Goal: Task Accomplishment & Management: Use online tool/utility

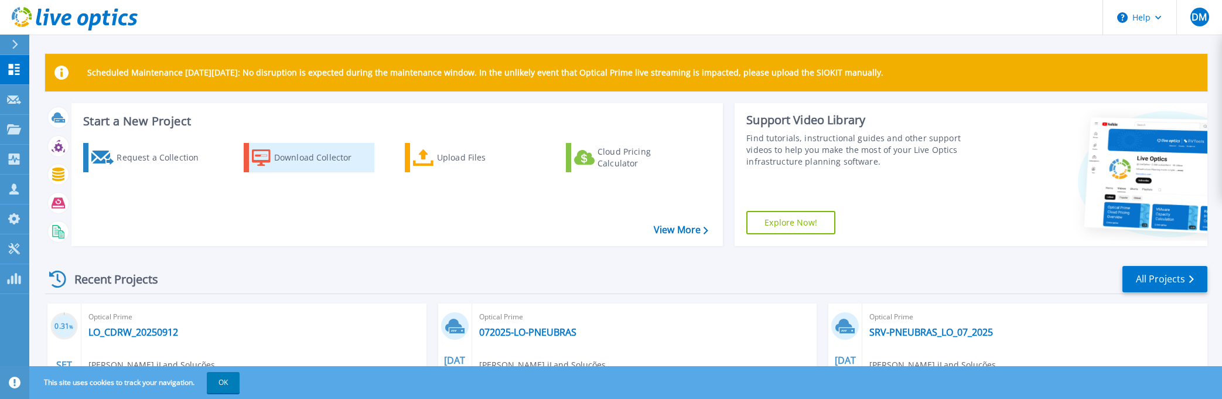
click at [294, 159] on div "Download Collector" at bounding box center [321, 157] width 94 height 23
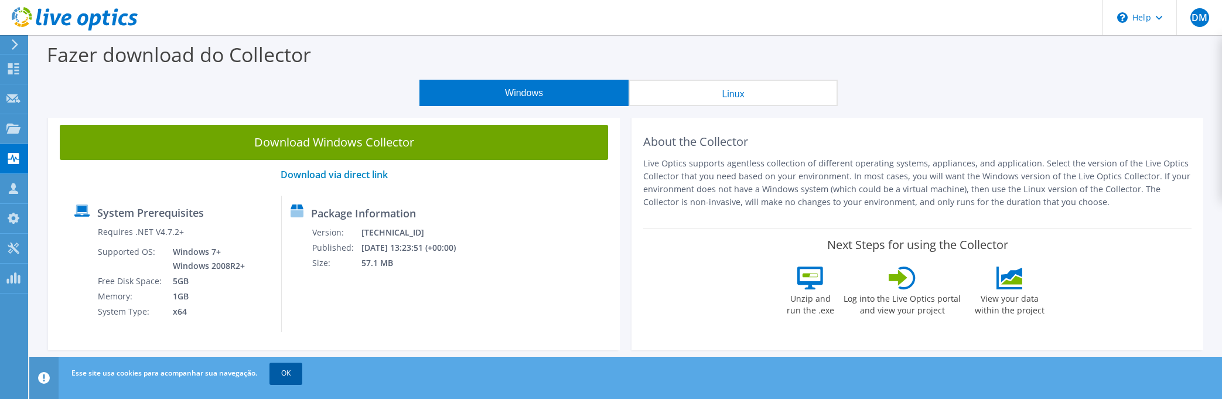
click at [283, 374] on link "OK" at bounding box center [285, 372] width 33 height 21
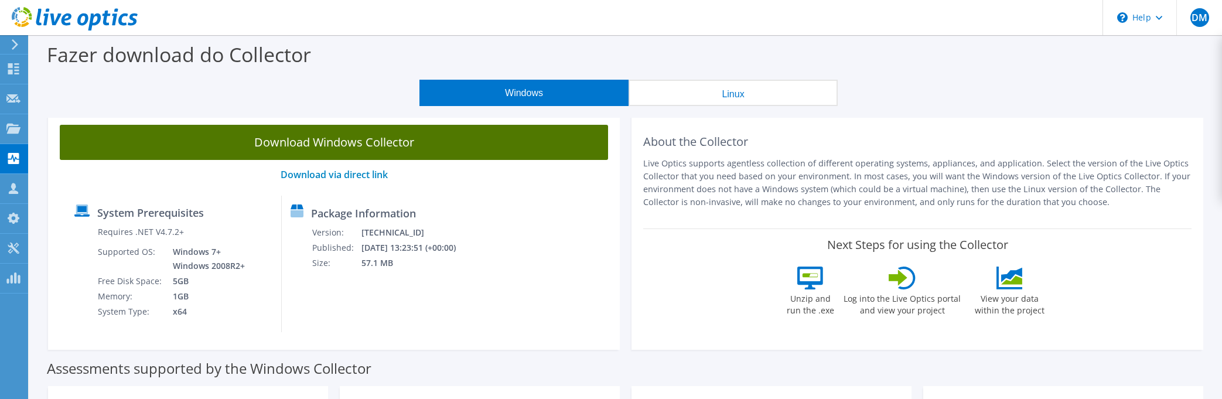
click at [320, 141] on link "Download Windows Collector" at bounding box center [334, 142] width 548 height 35
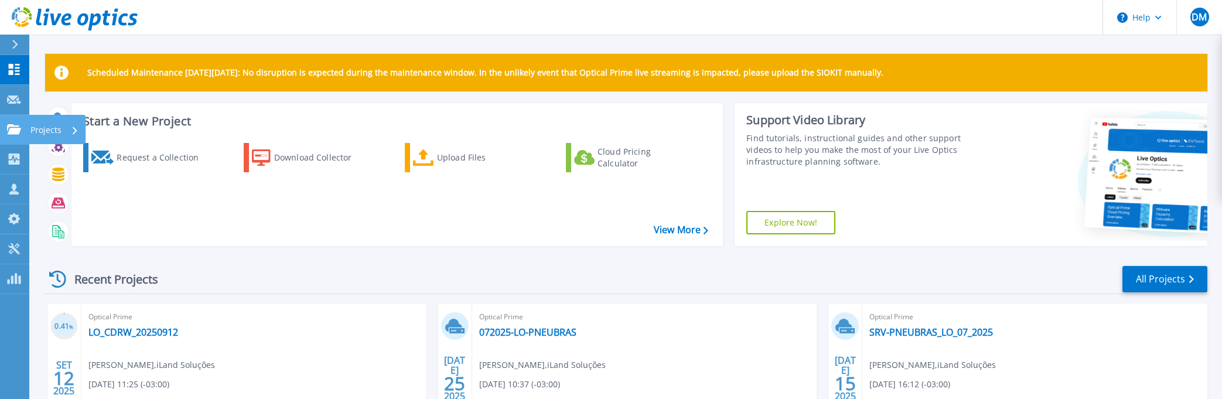
click at [13, 134] on icon at bounding box center [14, 129] width 14 height 10
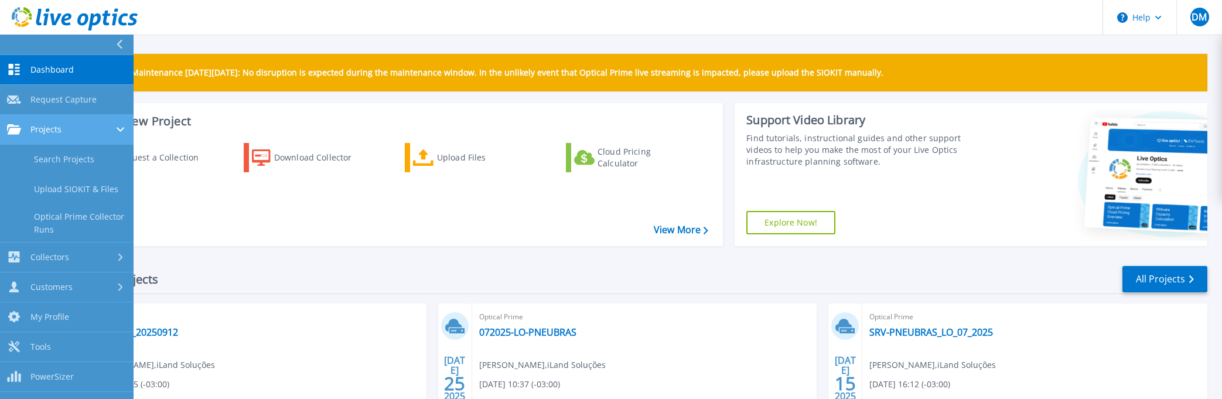
click at [52, 131] on span "Projects" at bounding box center [45, 129] width 31 height 11
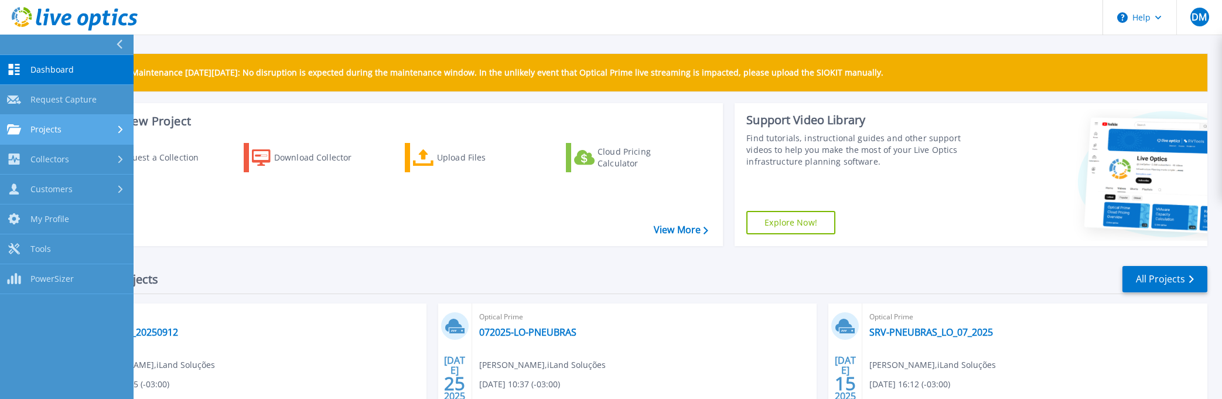
click at [53, 132] on span "Projects" at bounding box center [45, 129] width 31 height 11
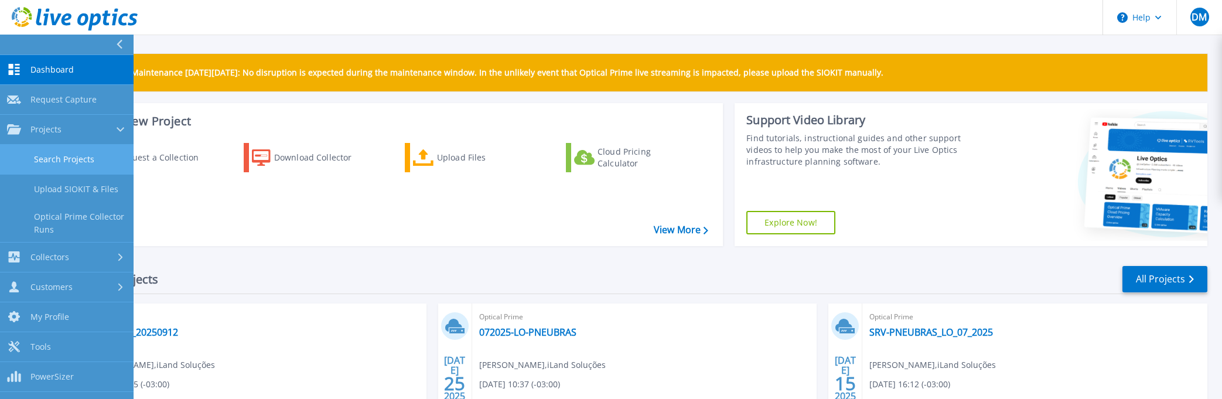
click at [48, 156] on link "Search Projects" at bounding box center [67, 160] width 134 height 30
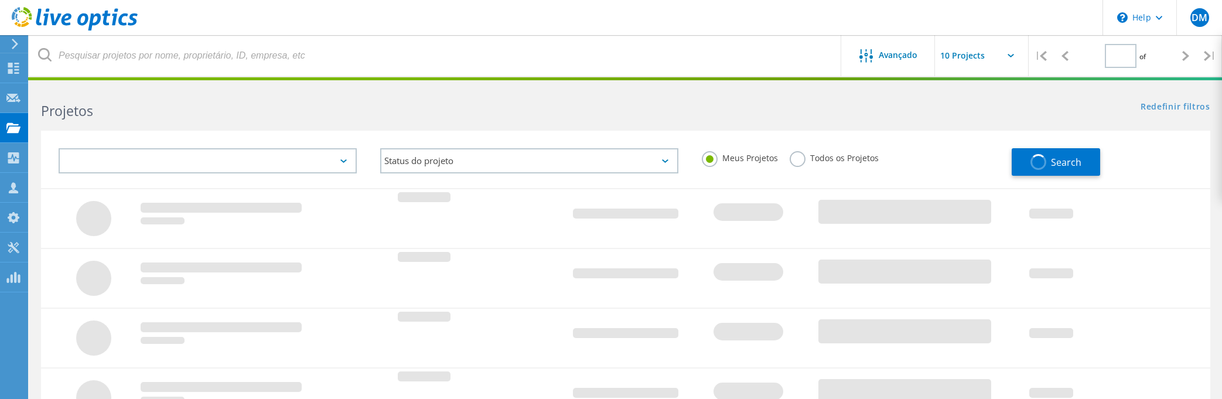
type input "1"
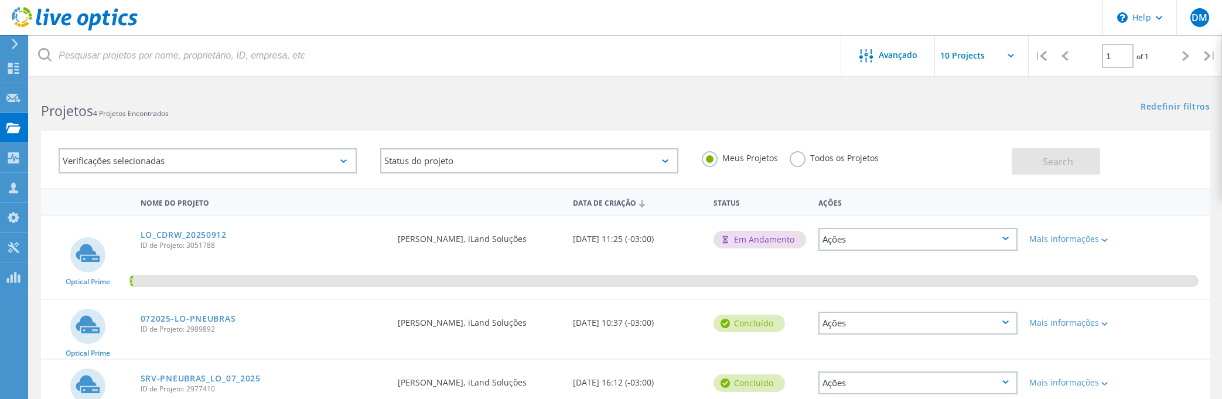
click at [0, 0] on div "Projetos" at bounding box center [0, 0] width 0 height 0
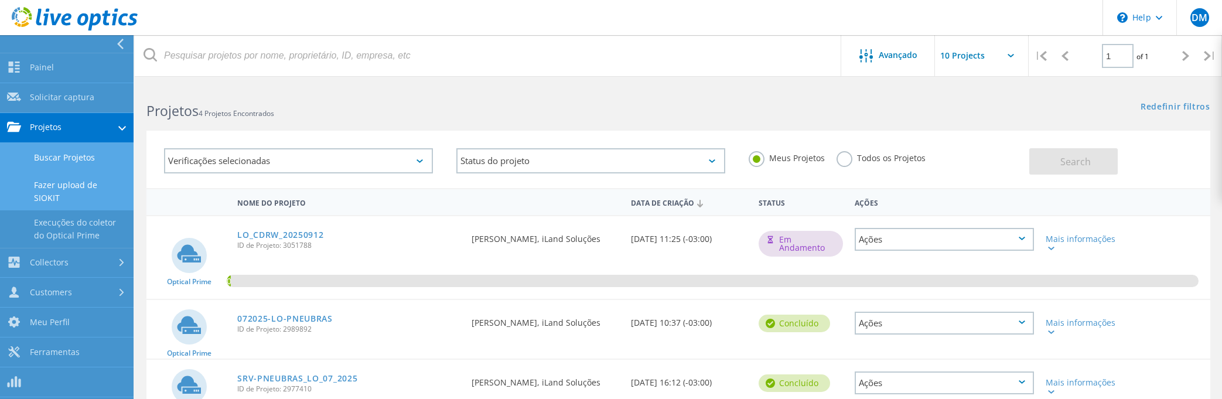
click at [51, 184] on link "Fazer upload de SIOKIT" at bounding box center [67, 191] width 134 height 37
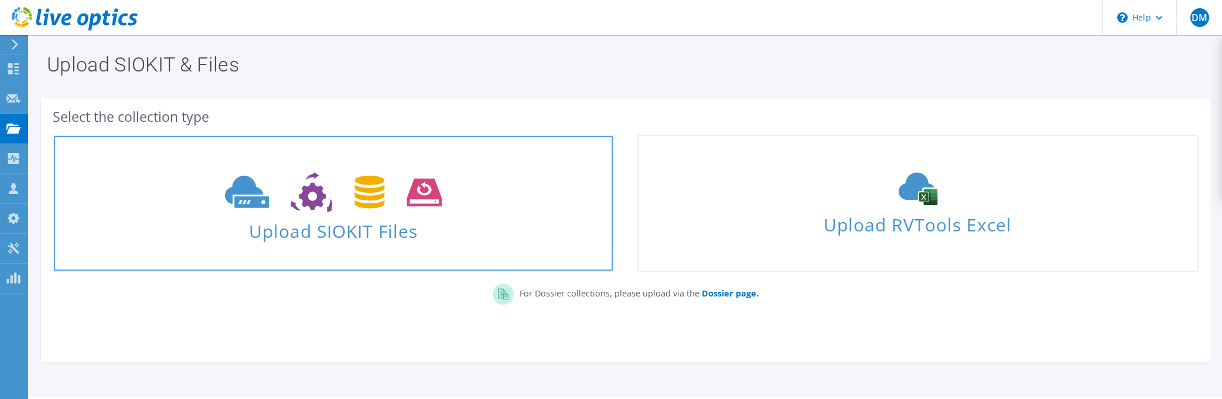
click at [359, 231] on span "Upload SIOKIT Files" at bounding box center [333, 227] width 559 height 25
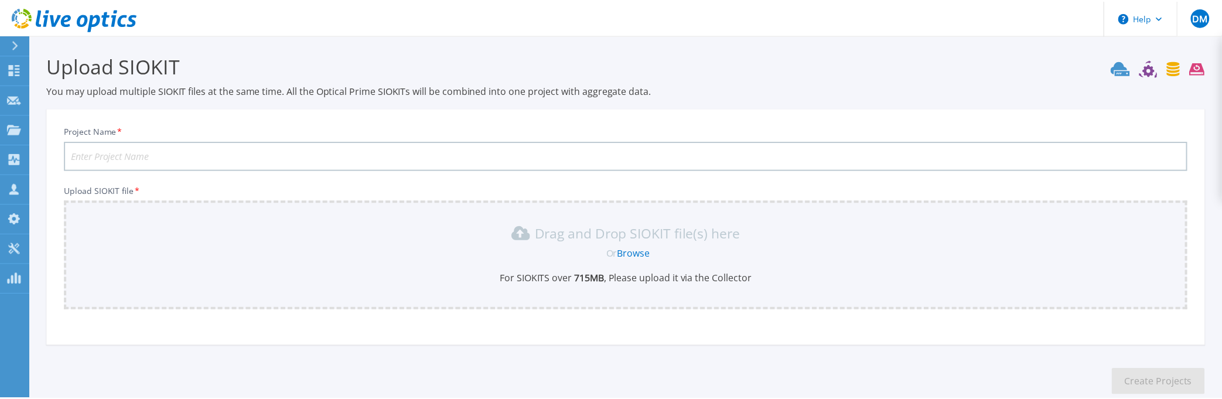
scroll to position [63, 0]
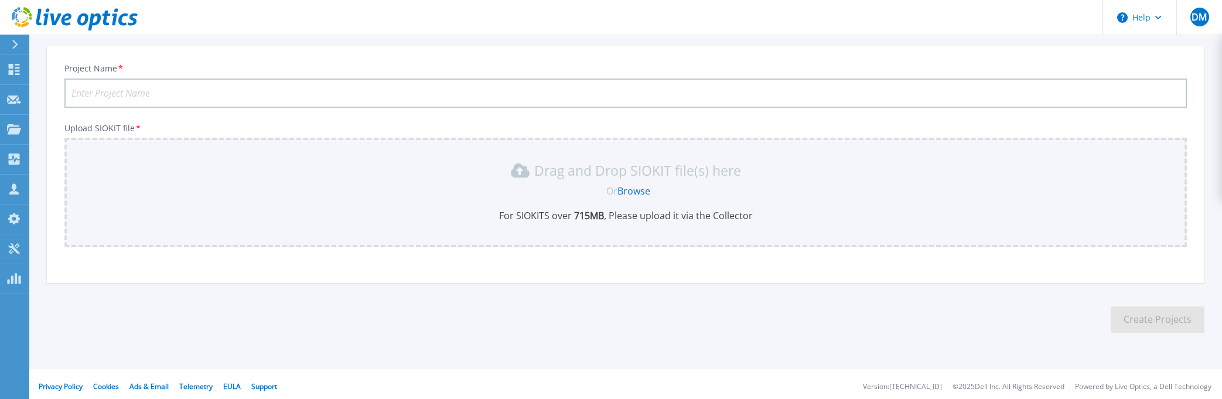
click at [631, 191] on link "Browse" at bounding box center [633, 190] width 33 height 13
click at [15, 45] on icon at bounding box center [15, 44] width 6 height 9
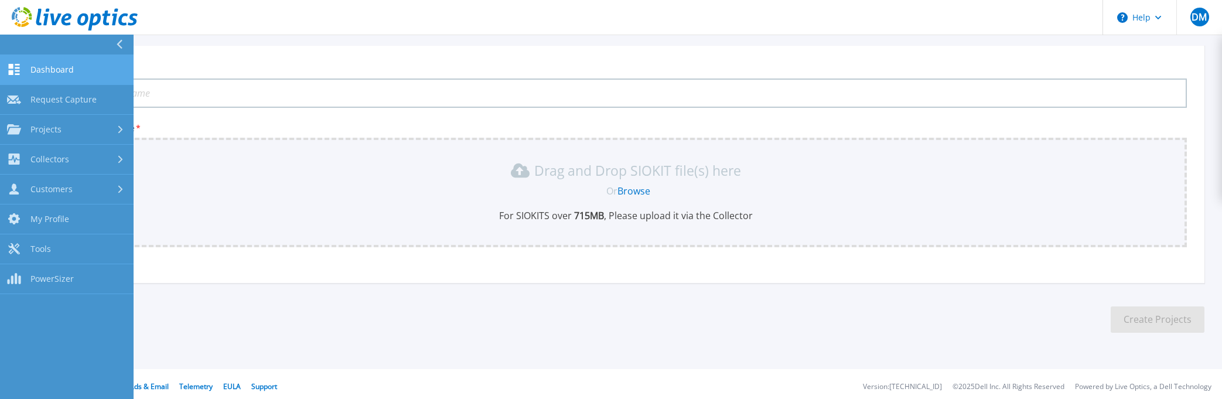
click at [34, 63] on link "Dashboard Dashboard" at bounding box center [67, 70] width 134 height 30
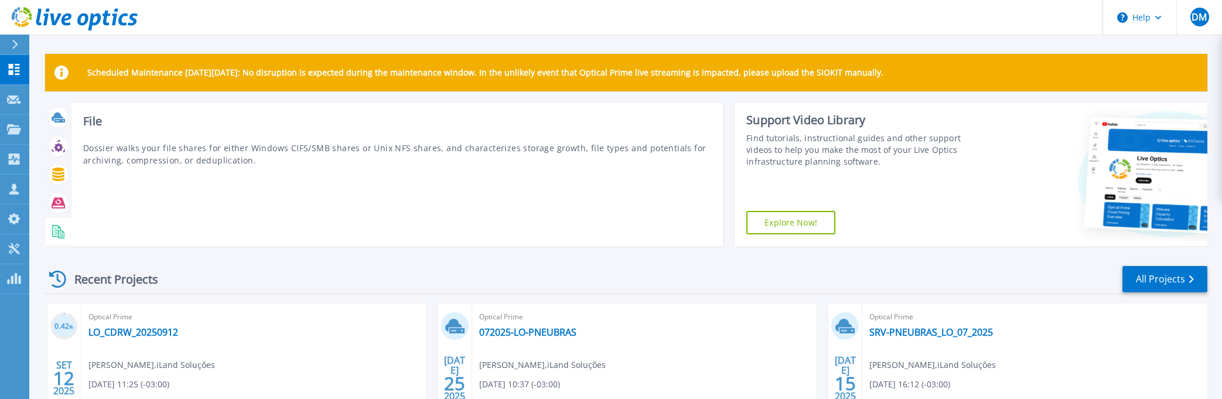
click at [57, 228] on icon at bounding box center [58, 231] width 13 height 13
click at [74, 230] on div "File Dossier walks your file shares for either Windows CIFS/SMB shares or Unix …" at bounding box center [396, 174] width 651 height 143
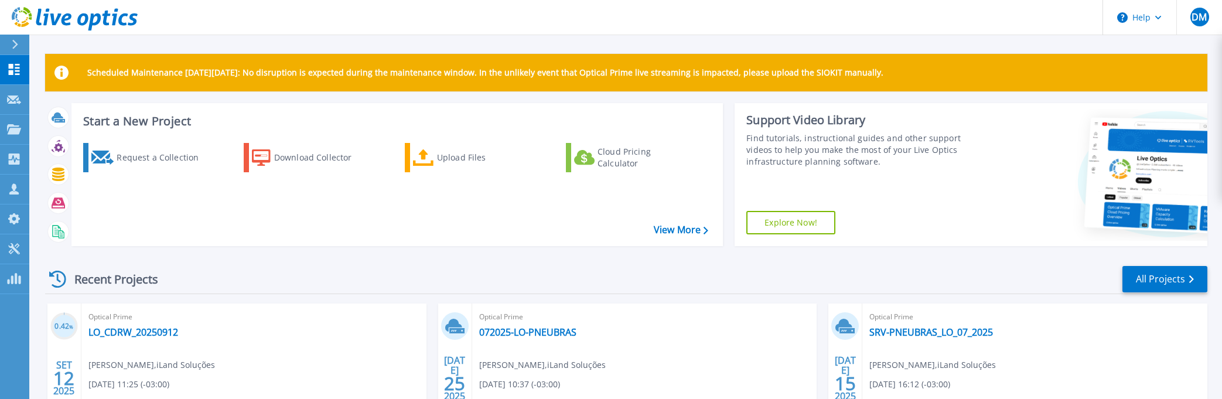
click at [26, 22] on icon at bounding box center [24, 21] width 5 height 3
click at [125, 121] on h3 "Start a New Project" at bounding box center [395, 121] width 624 height 13
click at [12, 104] on div at bounding box center [14, 99] width 14 height 11
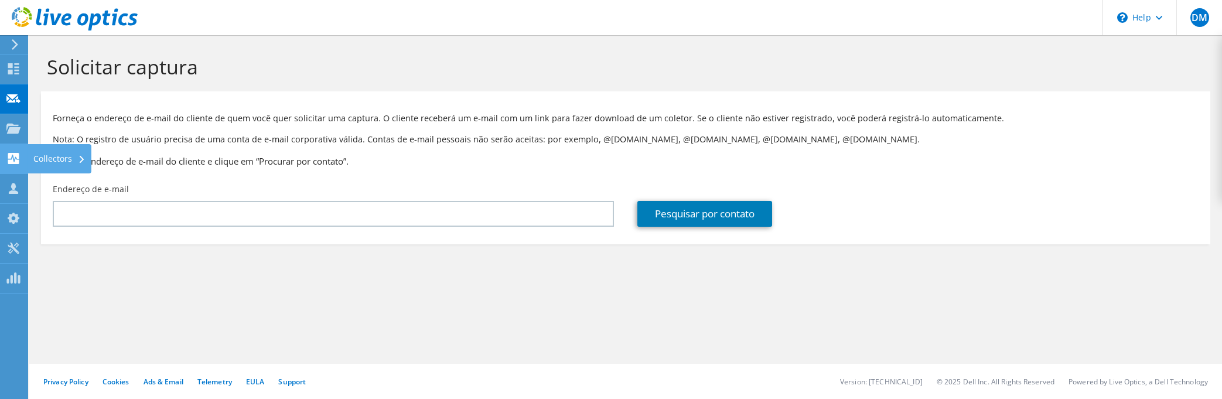
click at [51, 156] on div "Collectors" at bounding box center [60, 158] width 64 height 29
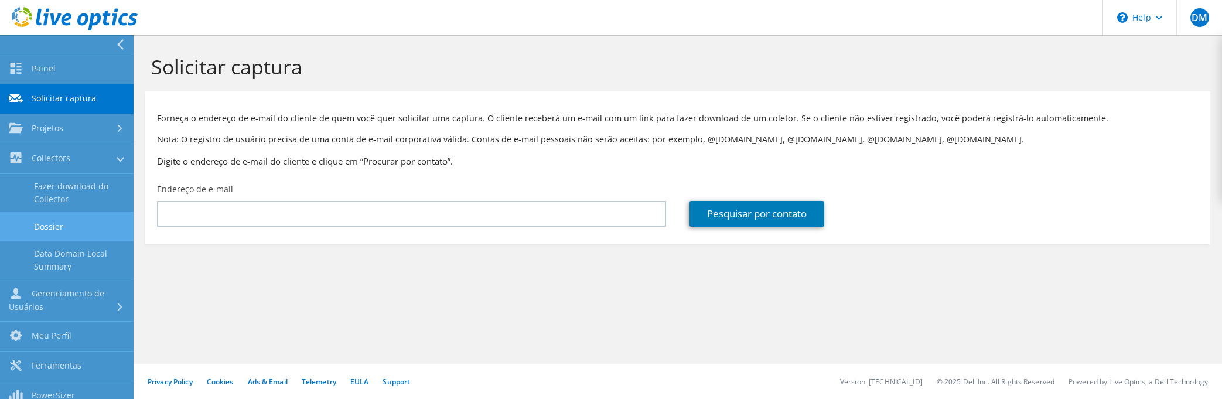
click at [47, 224] on link "Dossier" at bounding box center [67, 226] width 134 height 30
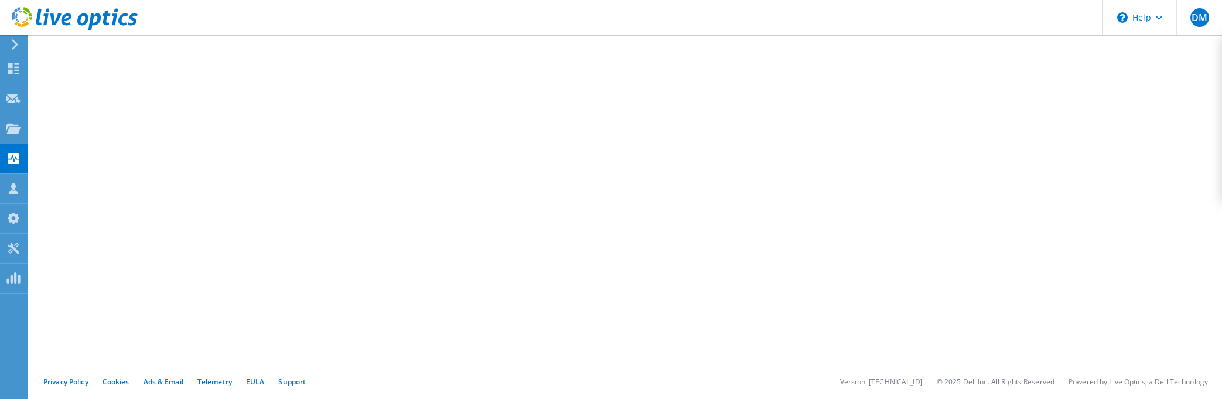
click at [23, 13] on icon at bounding box center [75, 19] width 126 height 24
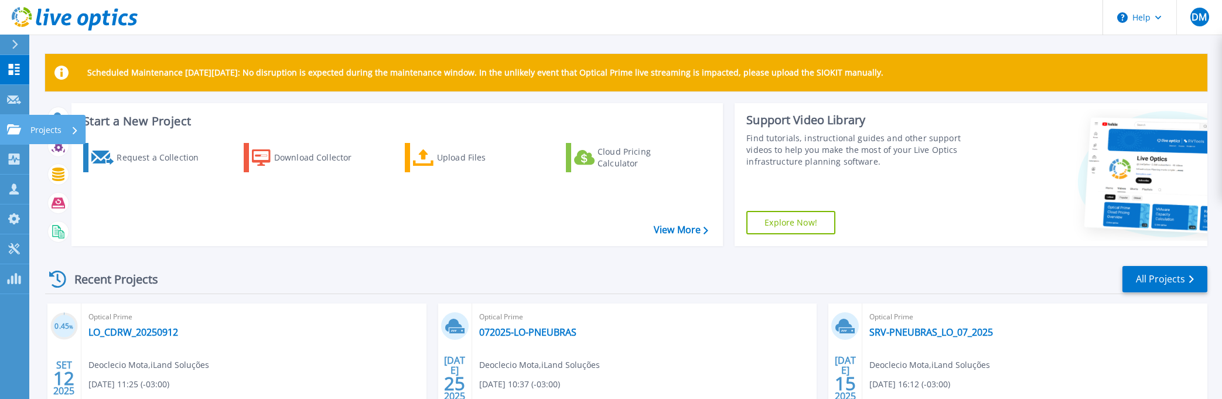
click at [37, 128] on p "Projects" at bounding box center [45, 130] width 31 height 30
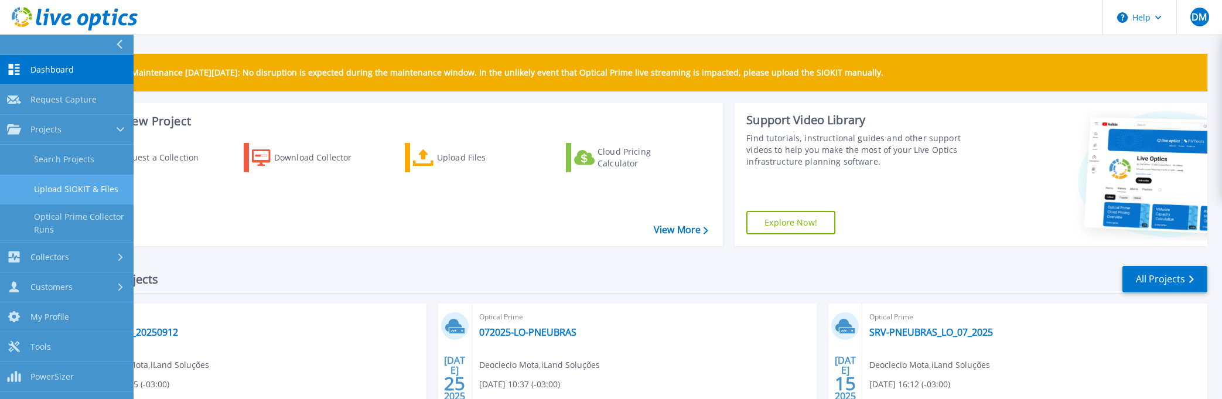
click at [73, 191] on link "Upload SIOKIT & Files" at bounding box center [67, 190] width 134 height 30
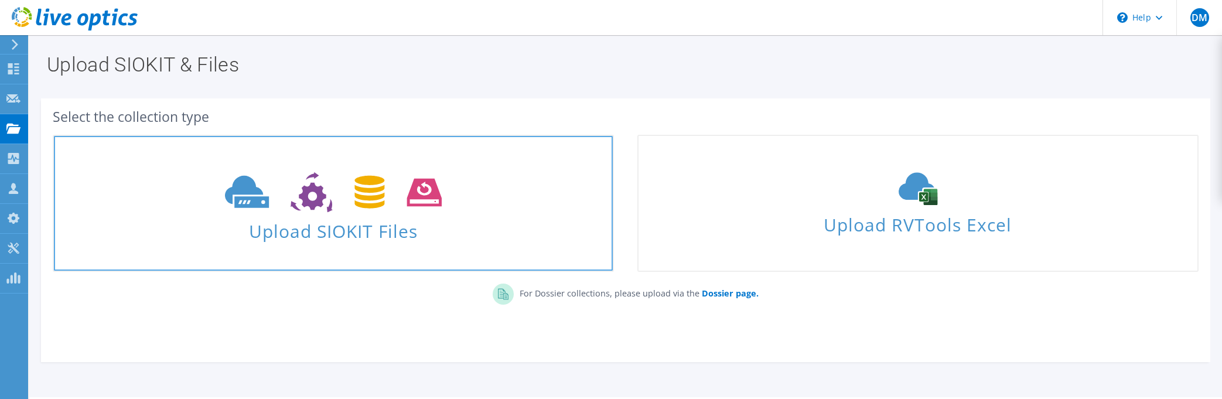
click at [356, 227] on span "Upload SIOKIT Files" at bounding box center [333, 227] width 559 height 25
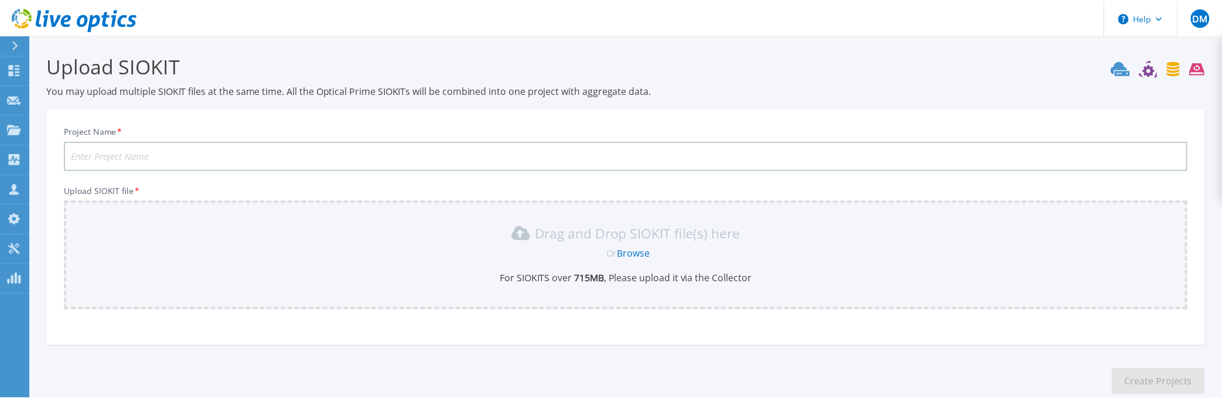
scroll to position [68, 0]
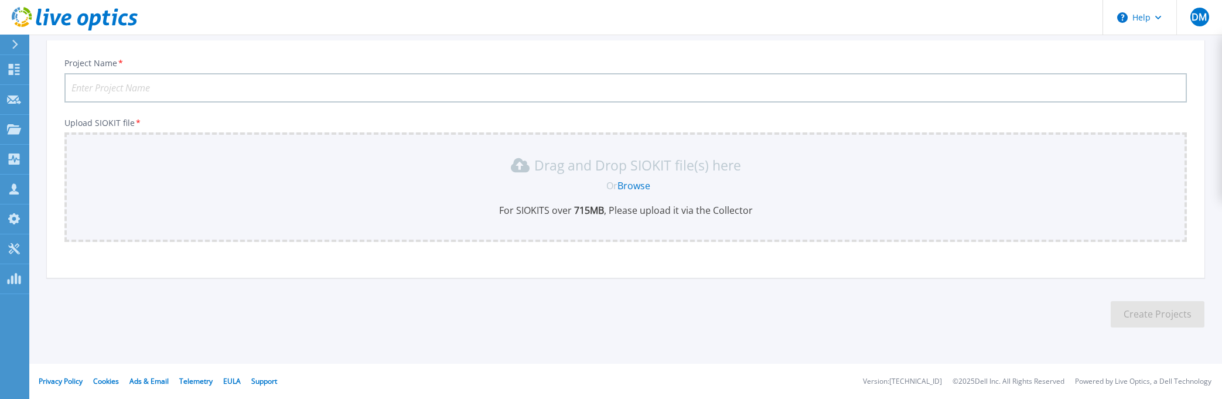
click at [634, 189] on link "Browse" at bounding box center [633, 185] width 33 height 13
click at [11, 163] on icon at bounding box center [14, 158] width 11 height 11
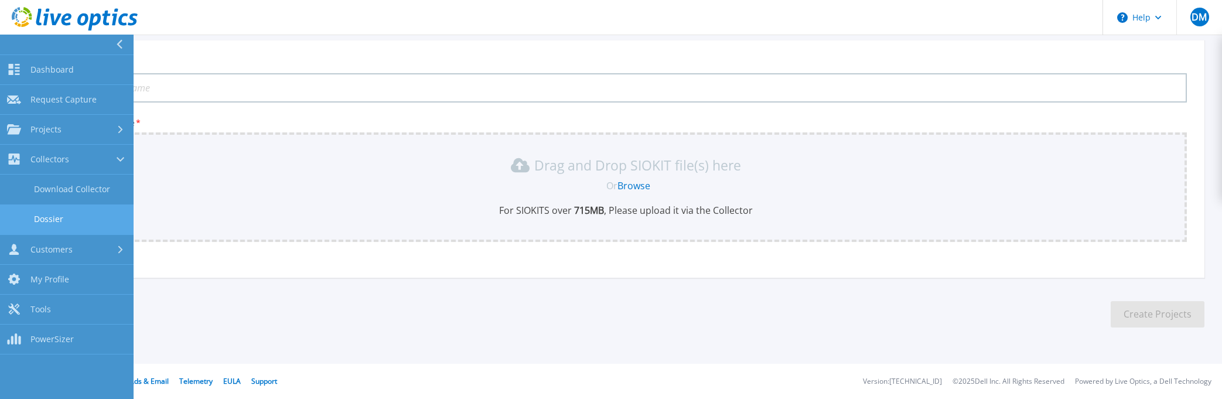
click at [53, 217] on link "Dossier" at bounding box center [67, 219] width 134 height 30
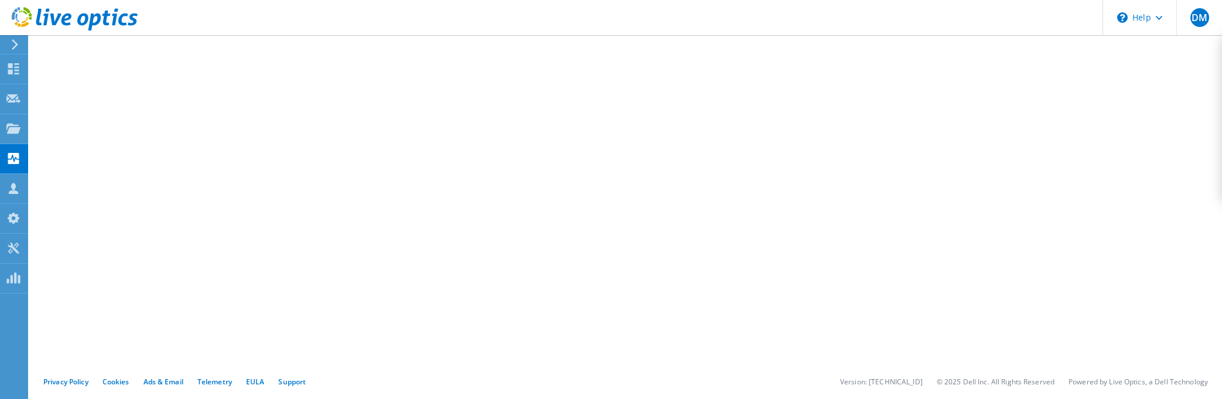
click at [21, 19] on icon at bounding box center [75, 19] width 126 height 24
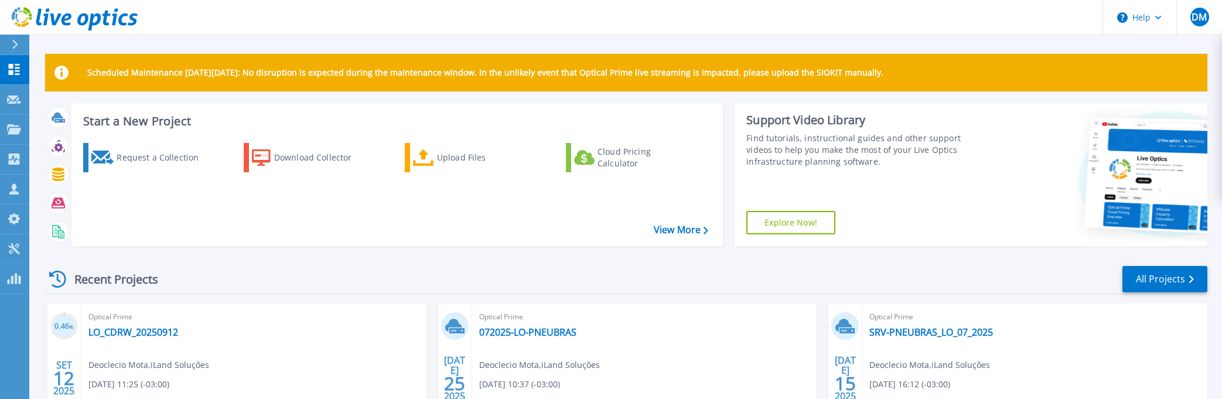
scroll to position [119, 0]
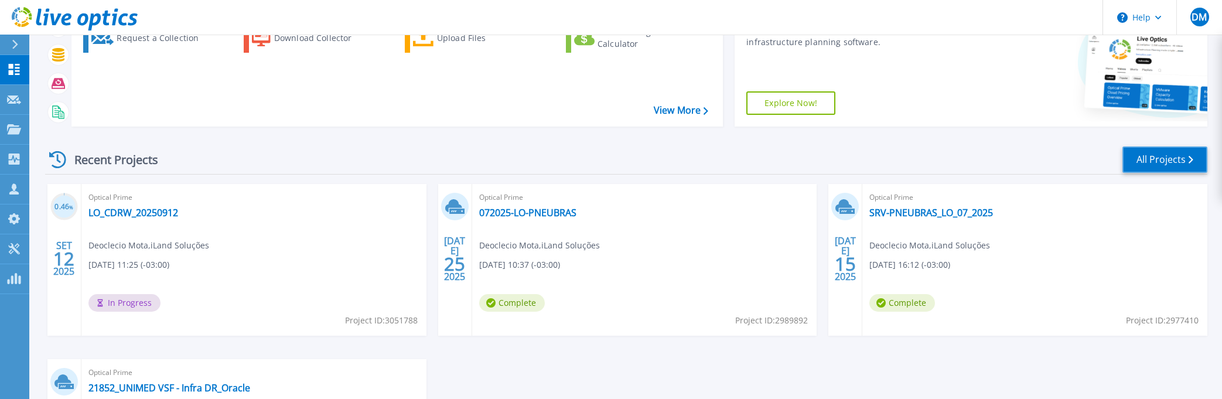
click at [1162, 162] on link "All Projects" at bounding box center [1164, 159] width 85 height 26
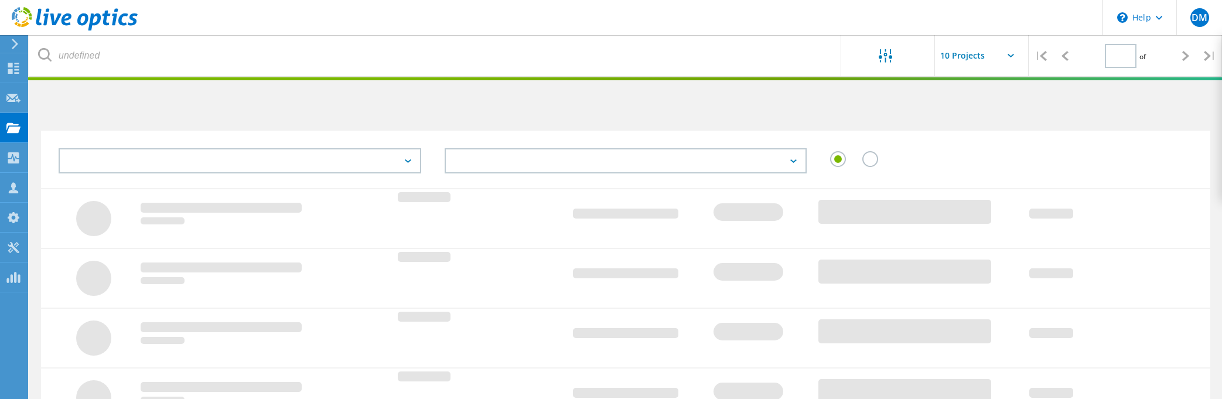
type input "1"
